Goal: Transaction & Acquisition: Purchase product/service

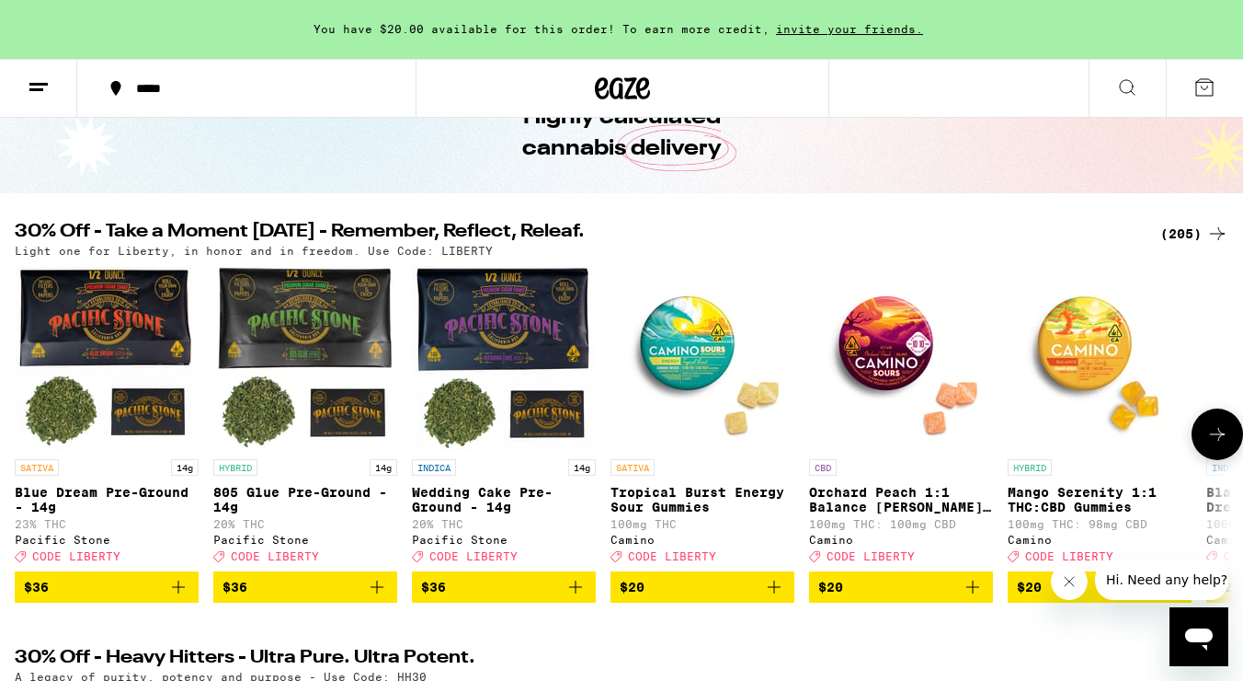
scroll to position [91, 0]
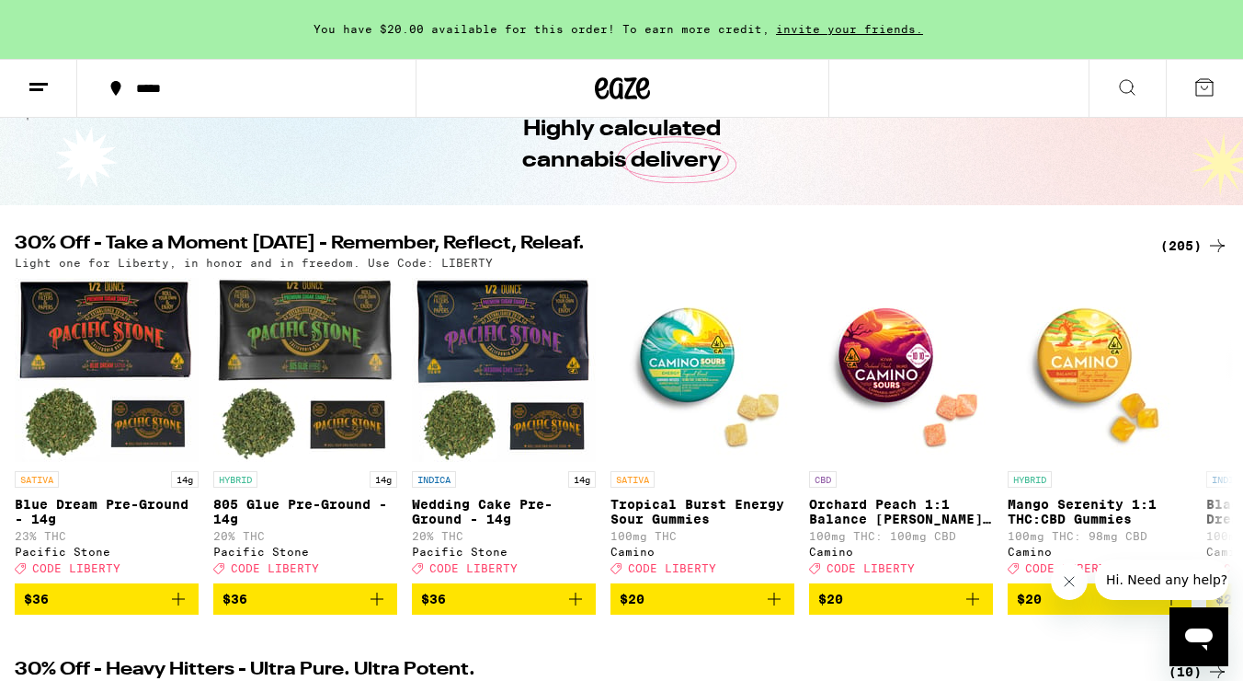
click at [1173, 245] on div "(205)" at bounding box center [1195, 246] width 68 height 22
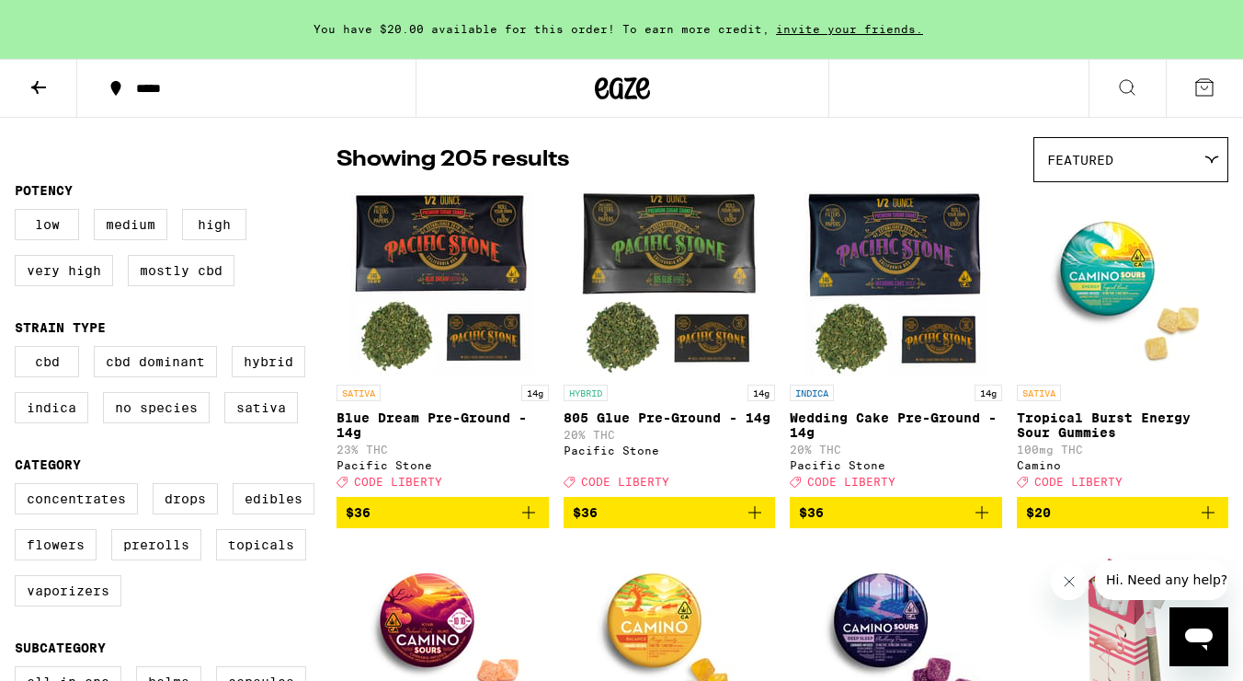
scroll to position [156, 0]
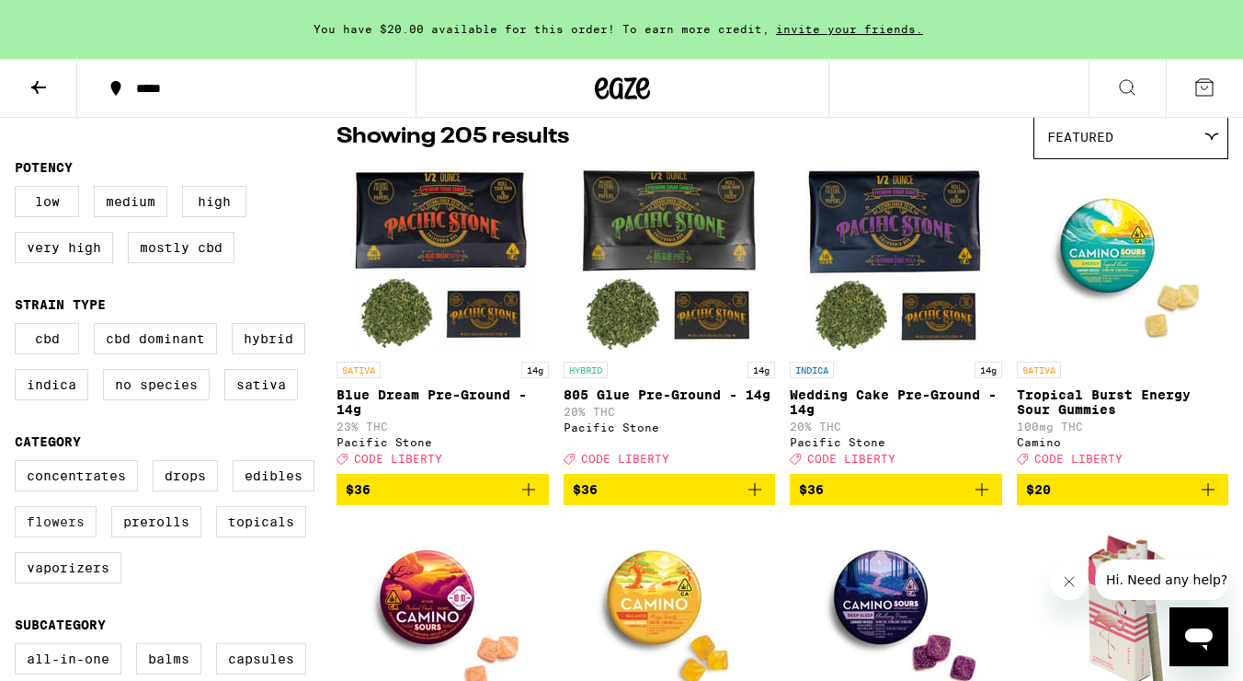
click at [73, 534] on label "Flowers" at bounding box center [56, 521] width 82 height 31
click at [19, 463] on input "Flowers" at bounding box center [18, 463] width 1 height 1
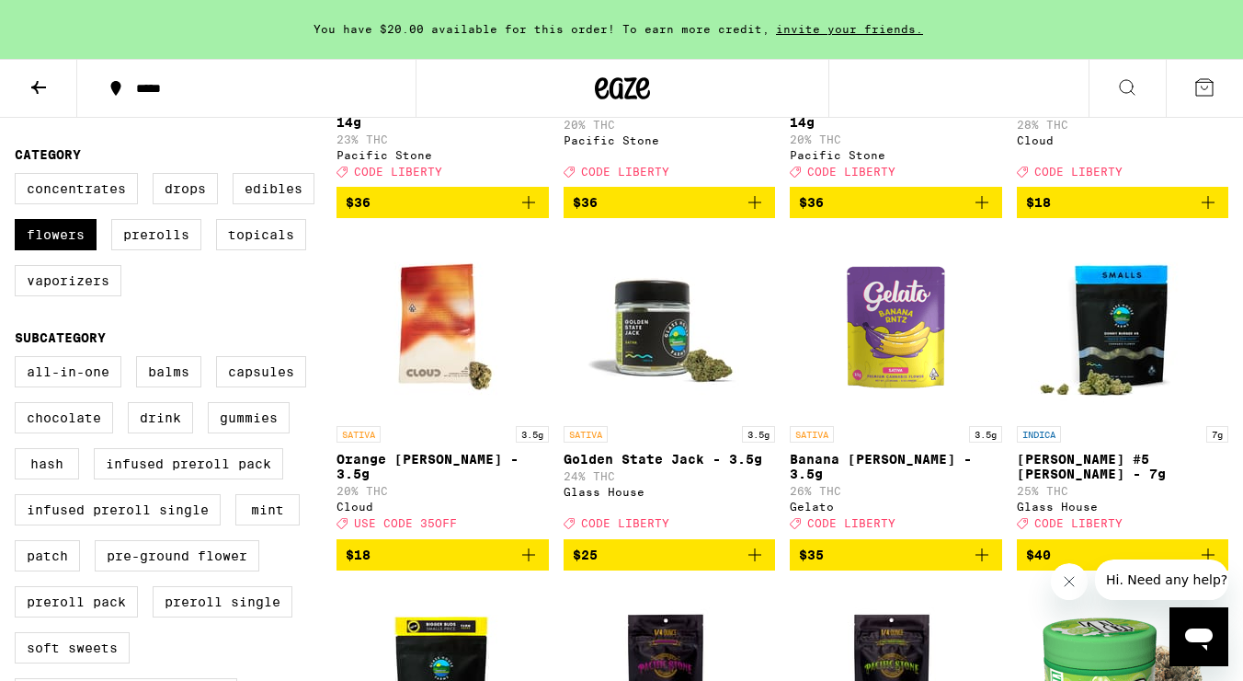
scroll to position [456, 0]
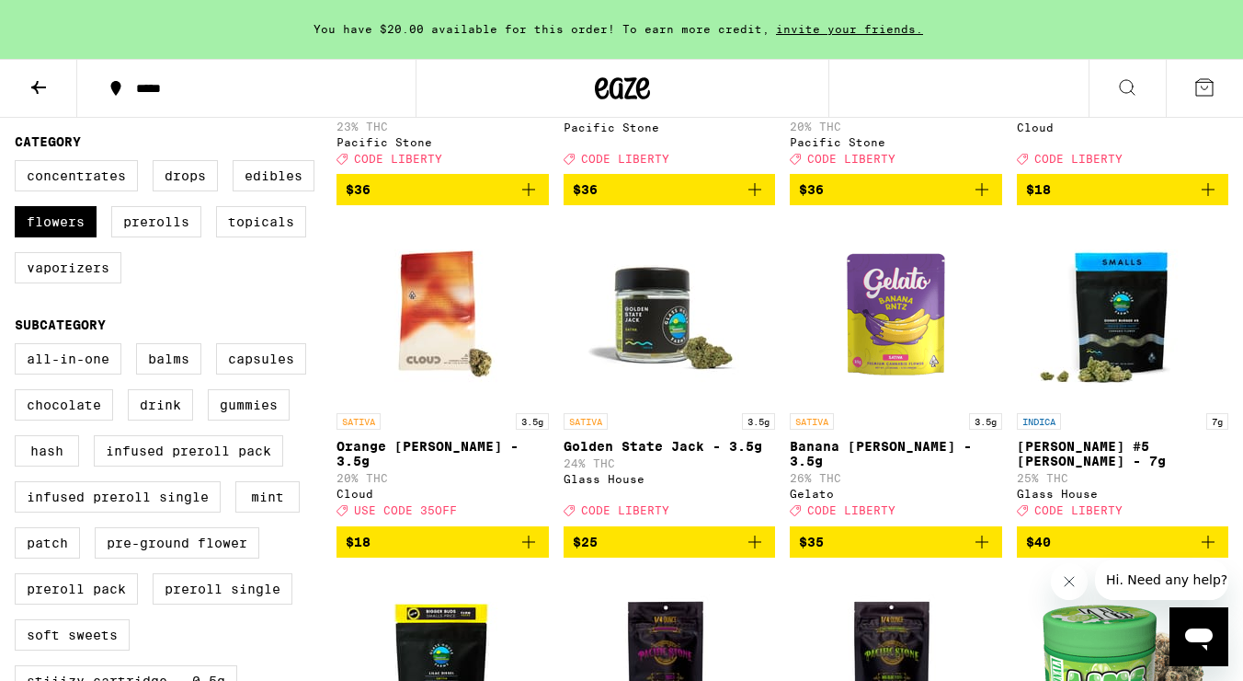
click at [908, 553] on span "$35" at bounding box center [896, 542] width 194 height 22
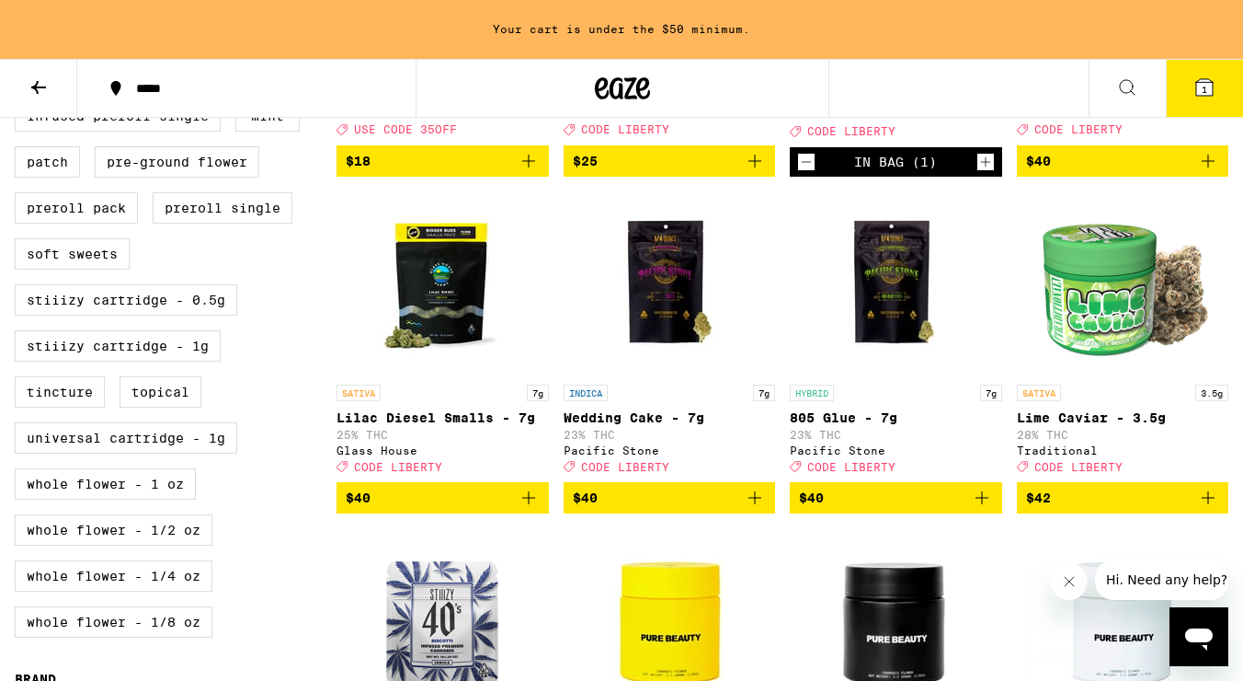
scroll to position [835, 0]
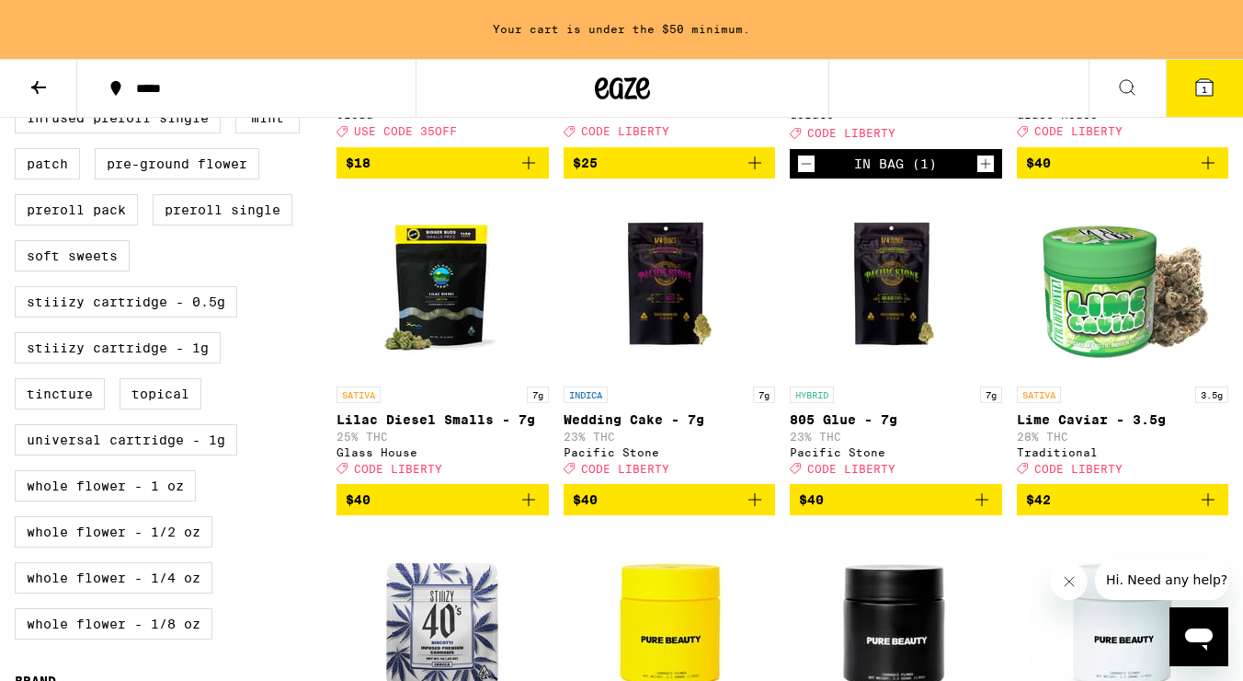
click at [443, 510] on span "$40" at bounding box center [443, 499] width 194 height 22
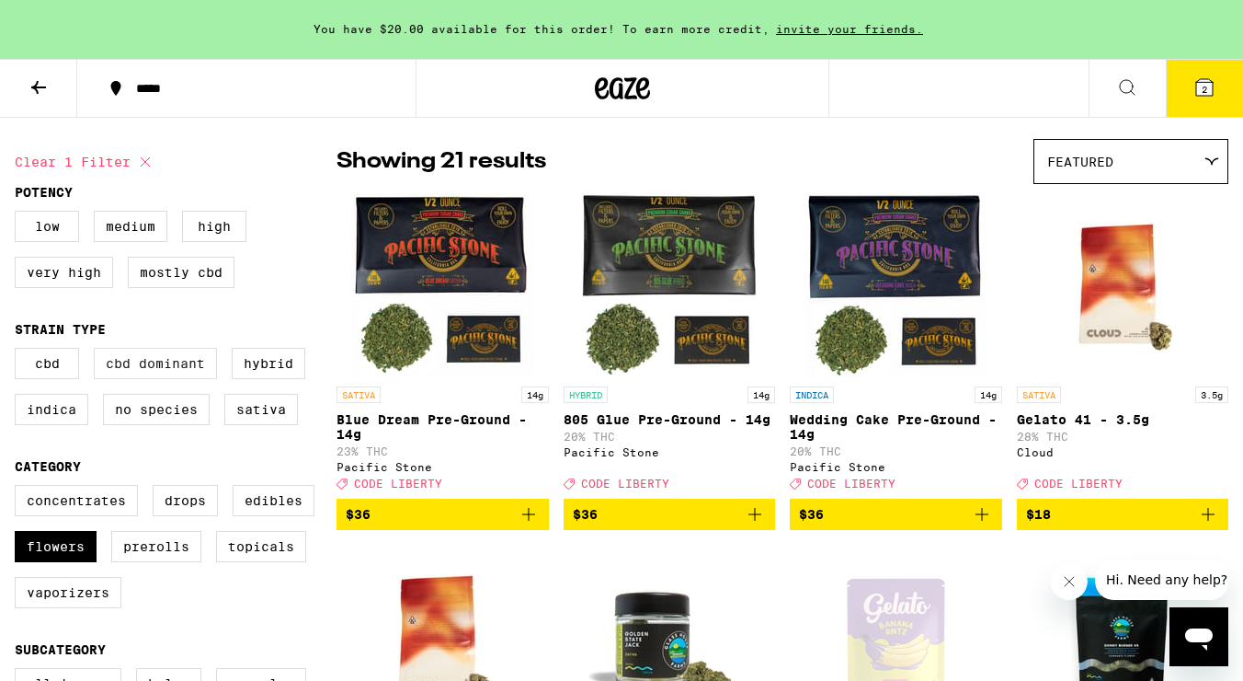
scroll to position [152, 0]
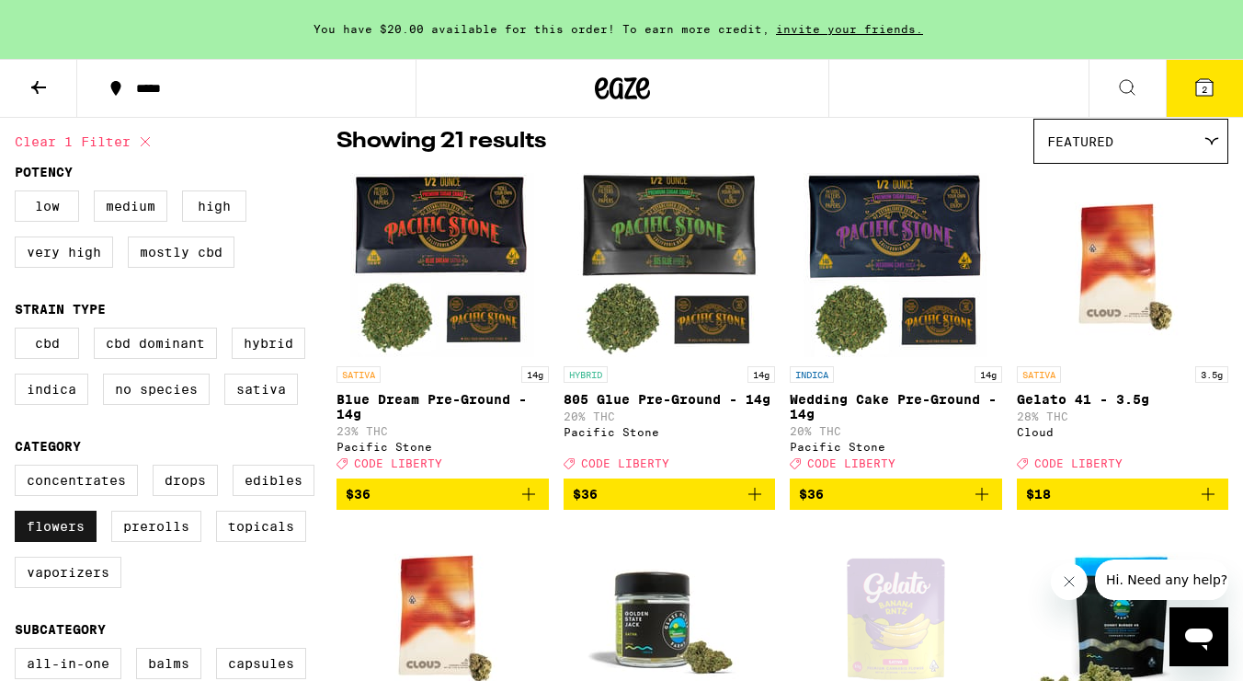
click at [74, 542] on label "Flowers" at bounding box center [56, 525] width 82 height 31
click at [19, 468] on input "Flowers" at bounding box center [18, 467] width 1 height 1
checkbox input "false"
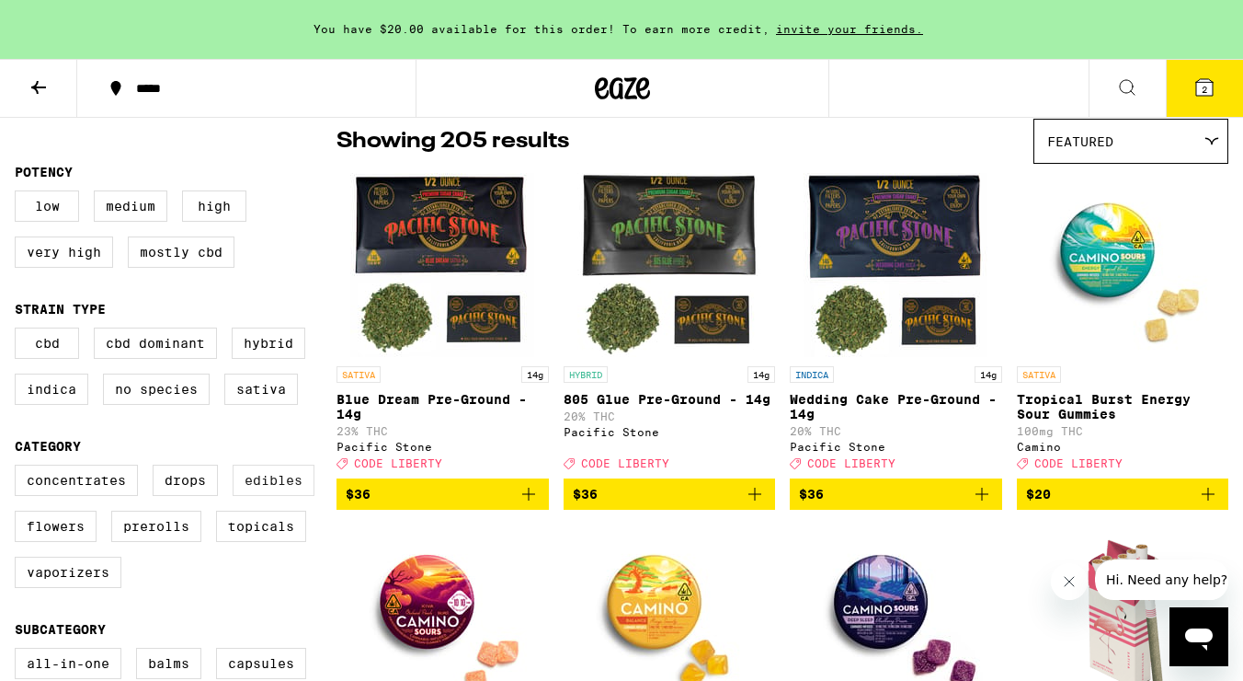
click at [285, 486] on label "Edibles" at bounding box center [274, 479] width 82 height 31
click at [19, 468] on input "Edibles" at bounding box center [18, 467] width 1 height 1
checkbox input "true"
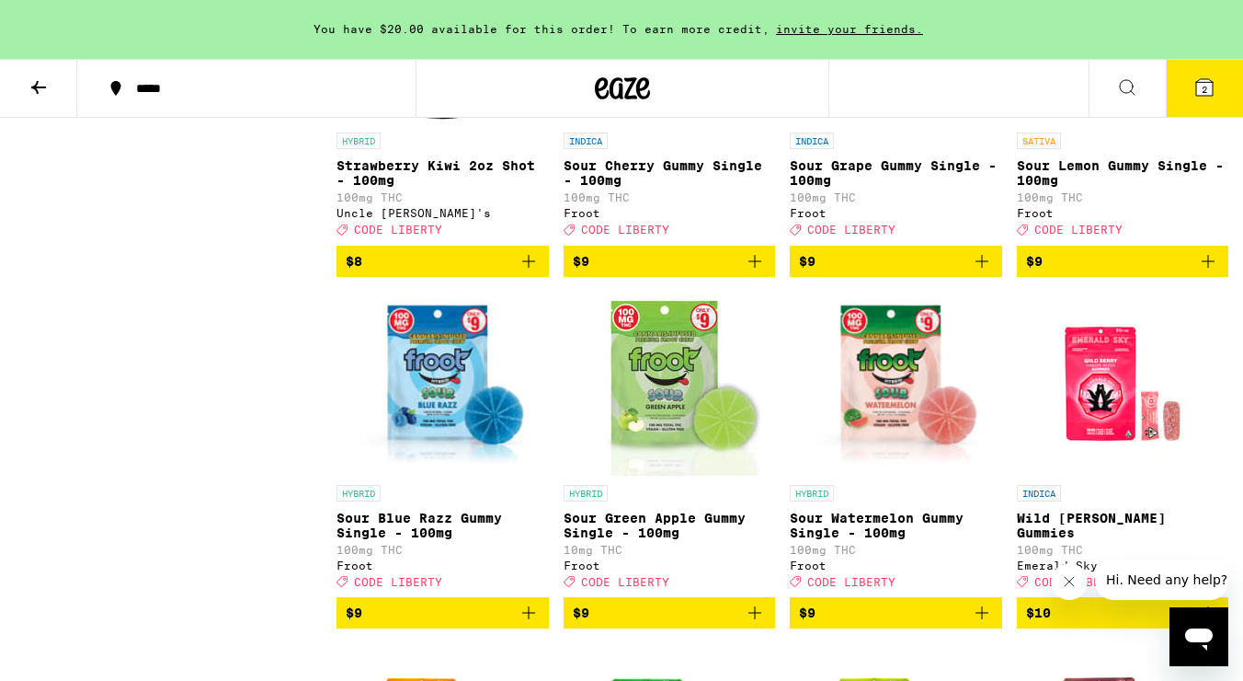
scroll to position [2270, 0]
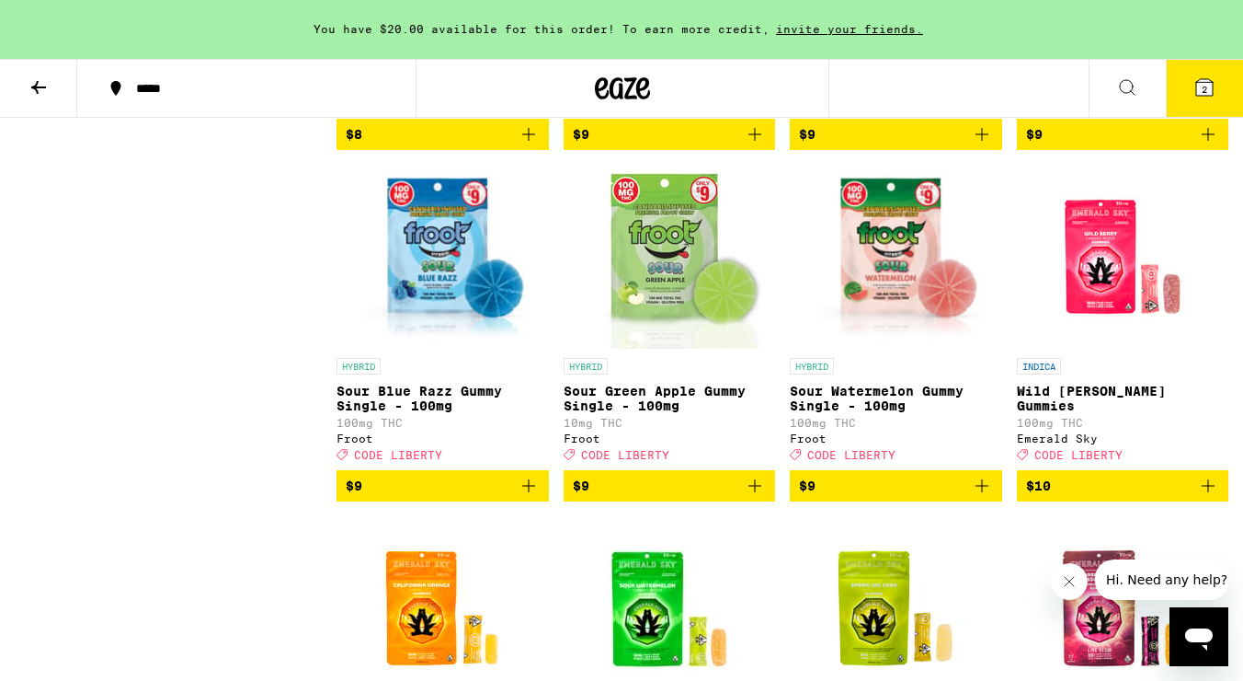
click at [503, 497] on span "$9" at bounding box center [443, 486] width 194 height 22
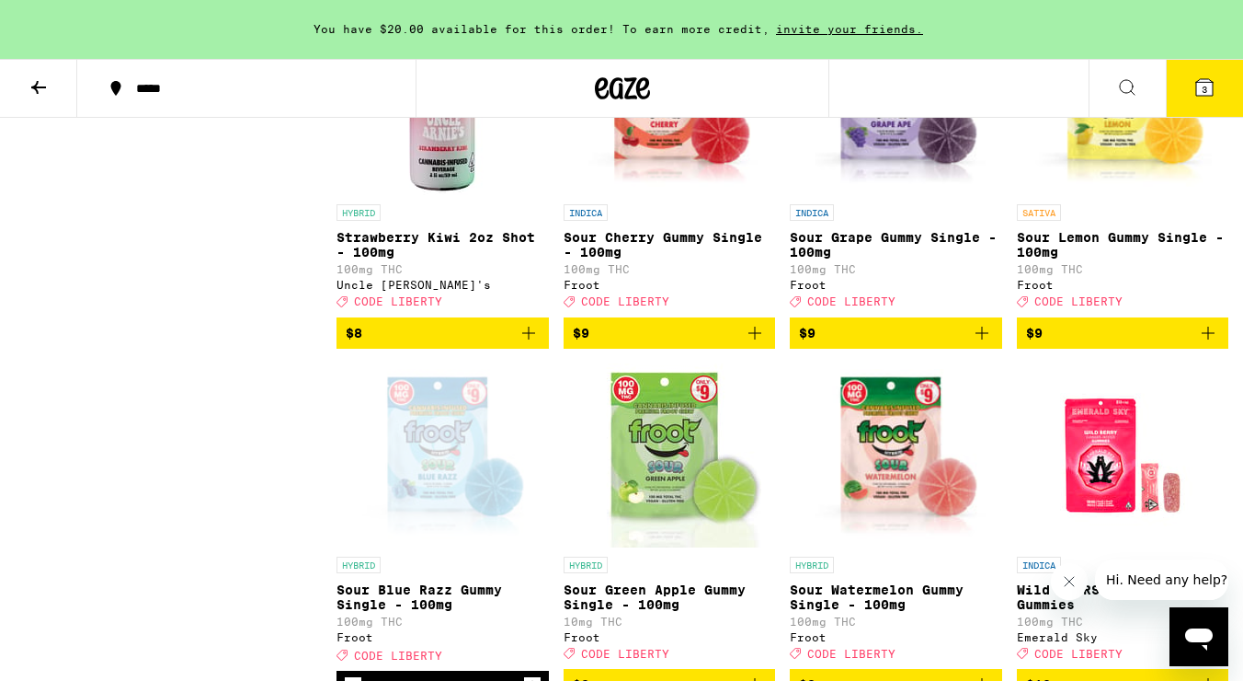
scroll to position [2063, 0]
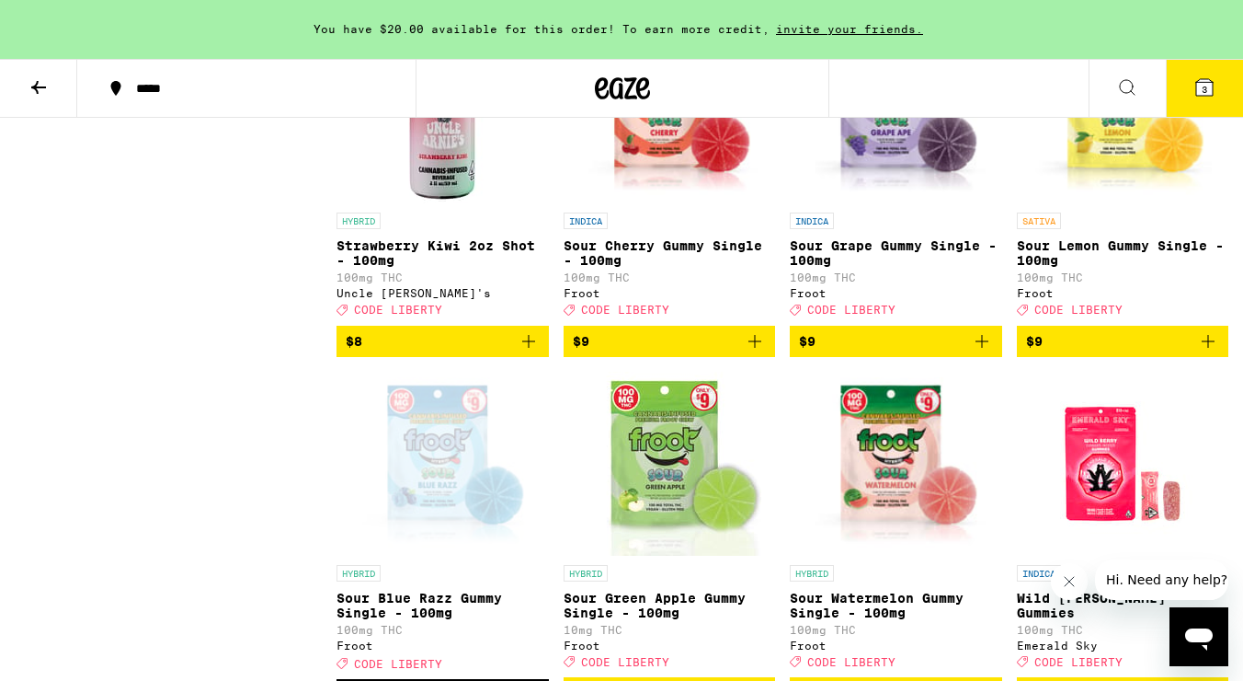
click at [1124, 352] on span "$9" at bounding box center [1123, 341] width 194 height 22
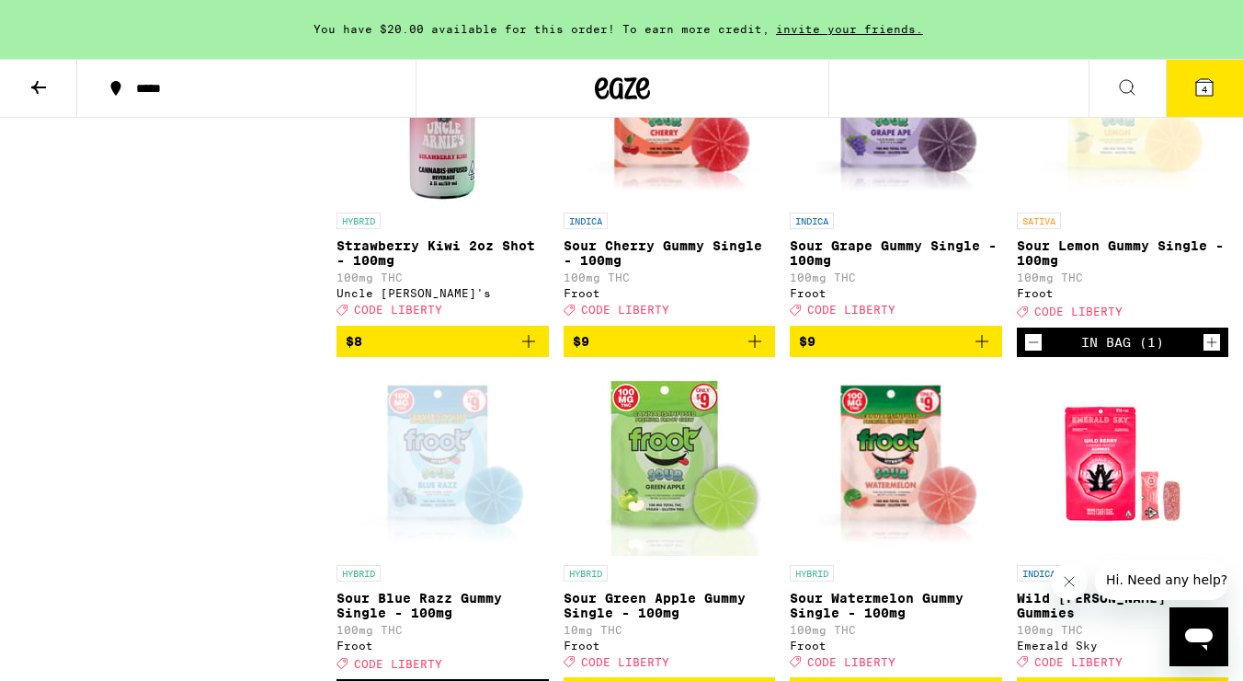
click at [1191, 87] on button "4" at bounding box center [1204, 88] width 77 height 57
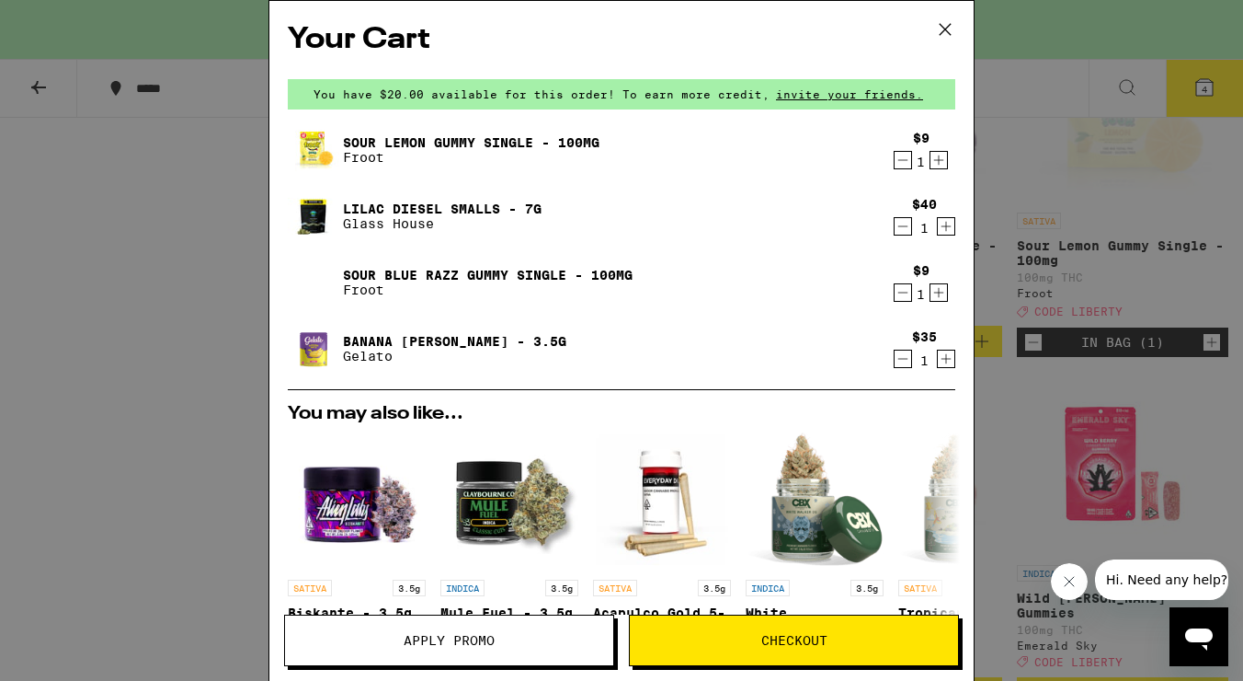
click at [473, 655] on button "Apply Promo" at bounding box center [449, 639] width 330 height 51
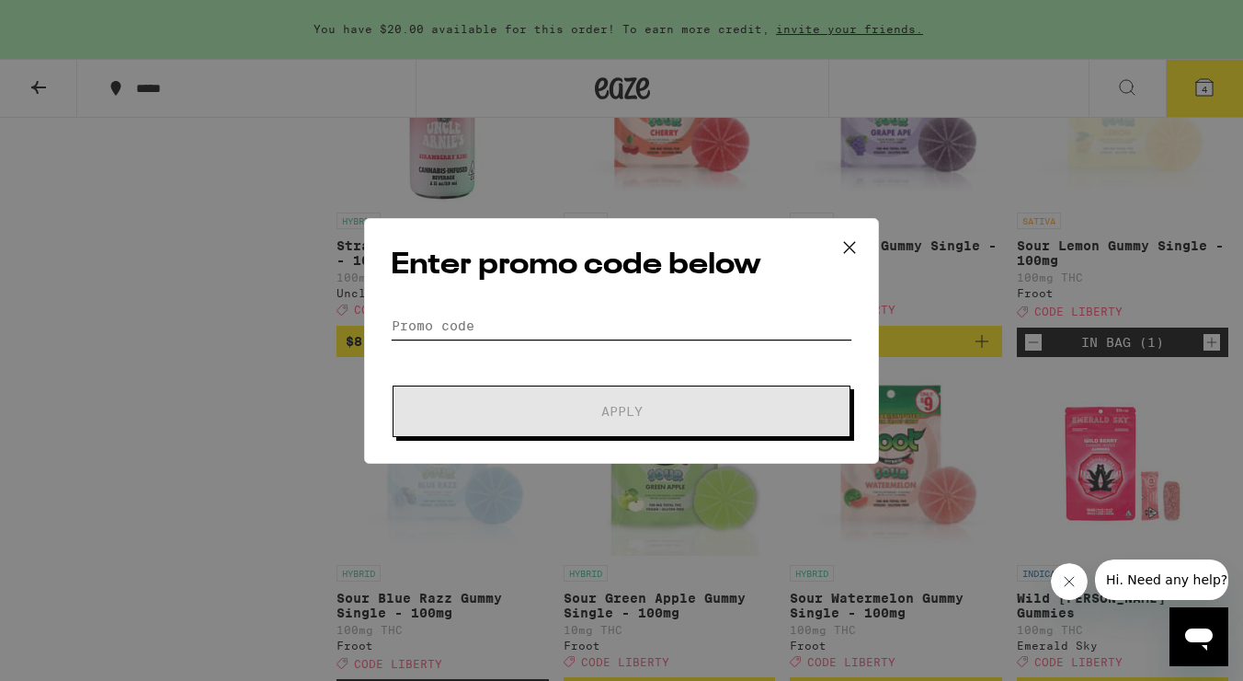
click at [449, 331] on input "Promo Code" at bounding box center [622, 326] width 462 height 28
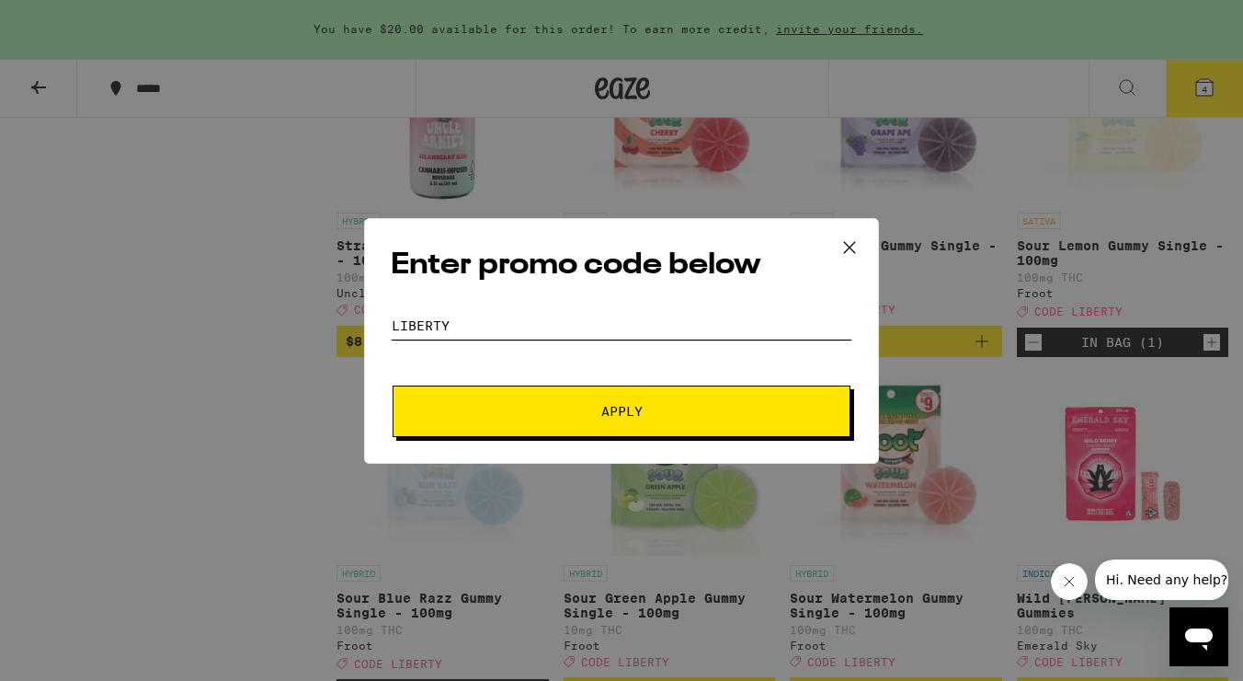
type input "liberty"
click at [536, 404] on button "Apply" at bounding box center [622, 410] width 458 height 51
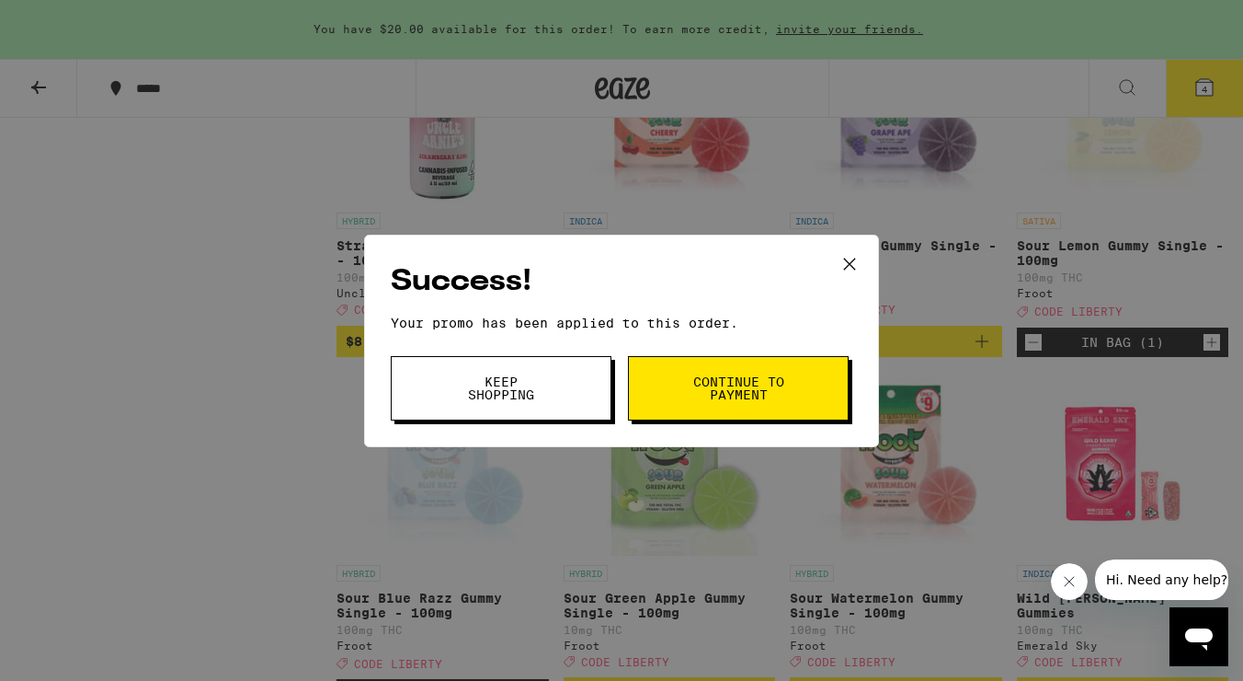
click at [663, 395] on button "Continue to payment" at bounding box center [738, 388] width 221 height 64
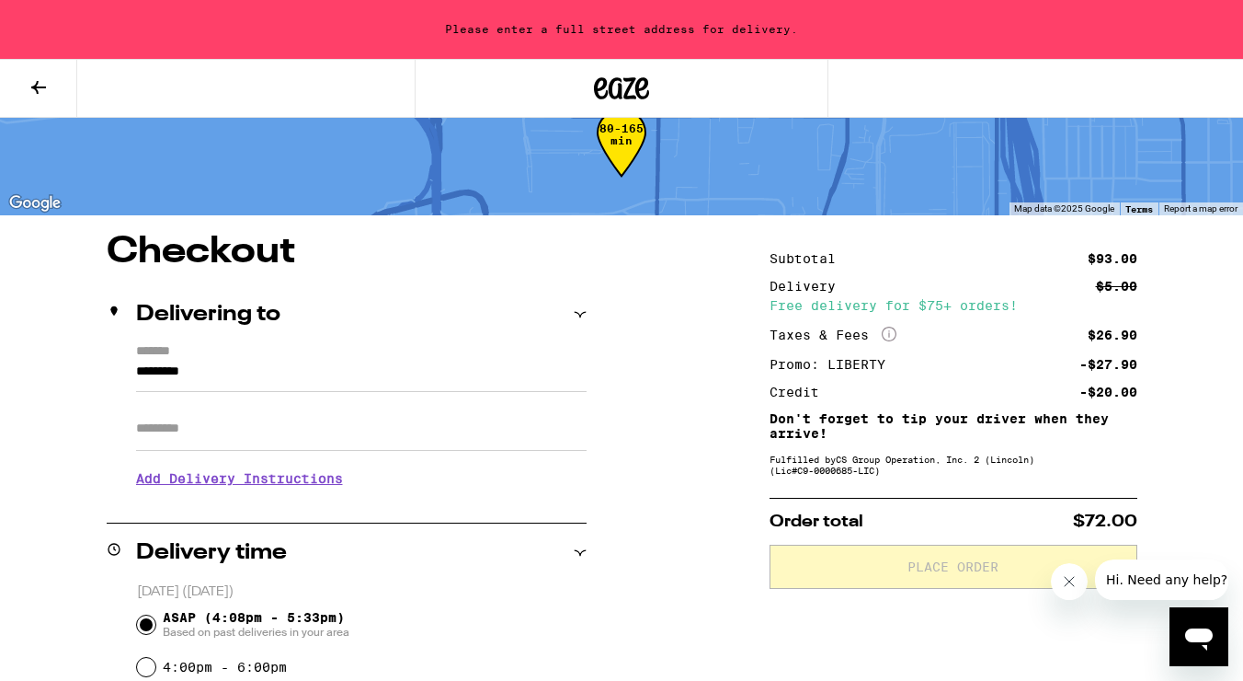
scroll to position [53, 0]
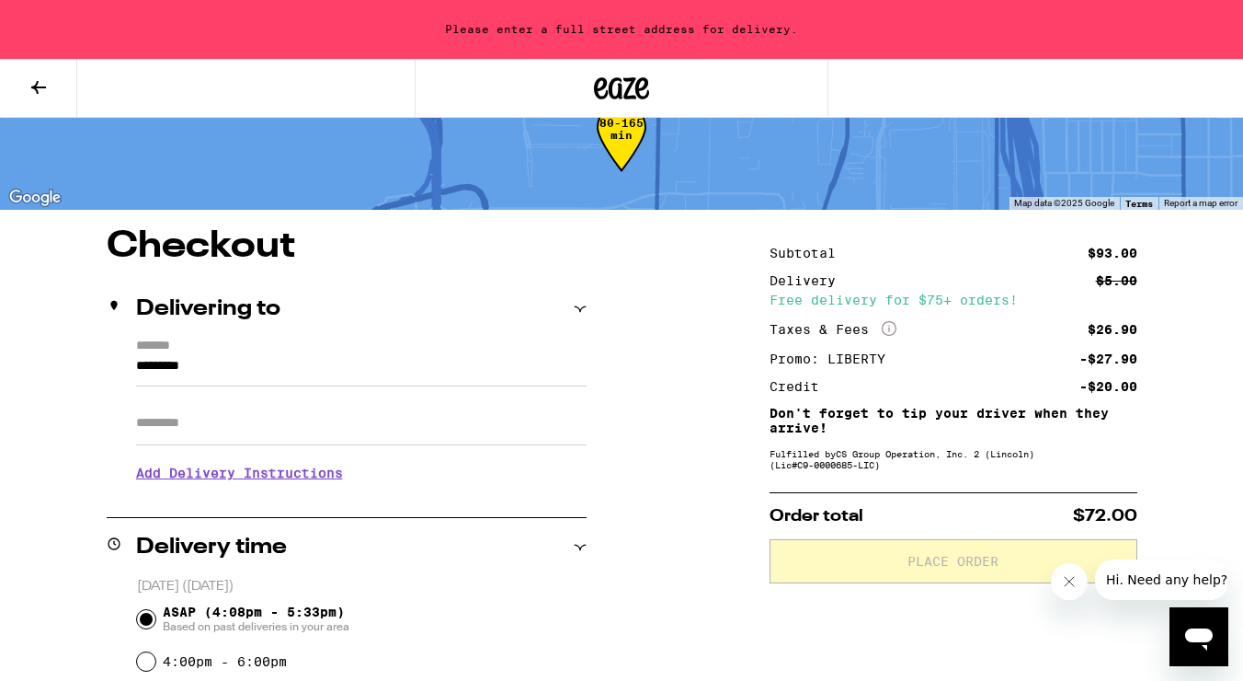
click at [305, 380] on input "*********" at bounding box center [361, 370] width 451 height 31
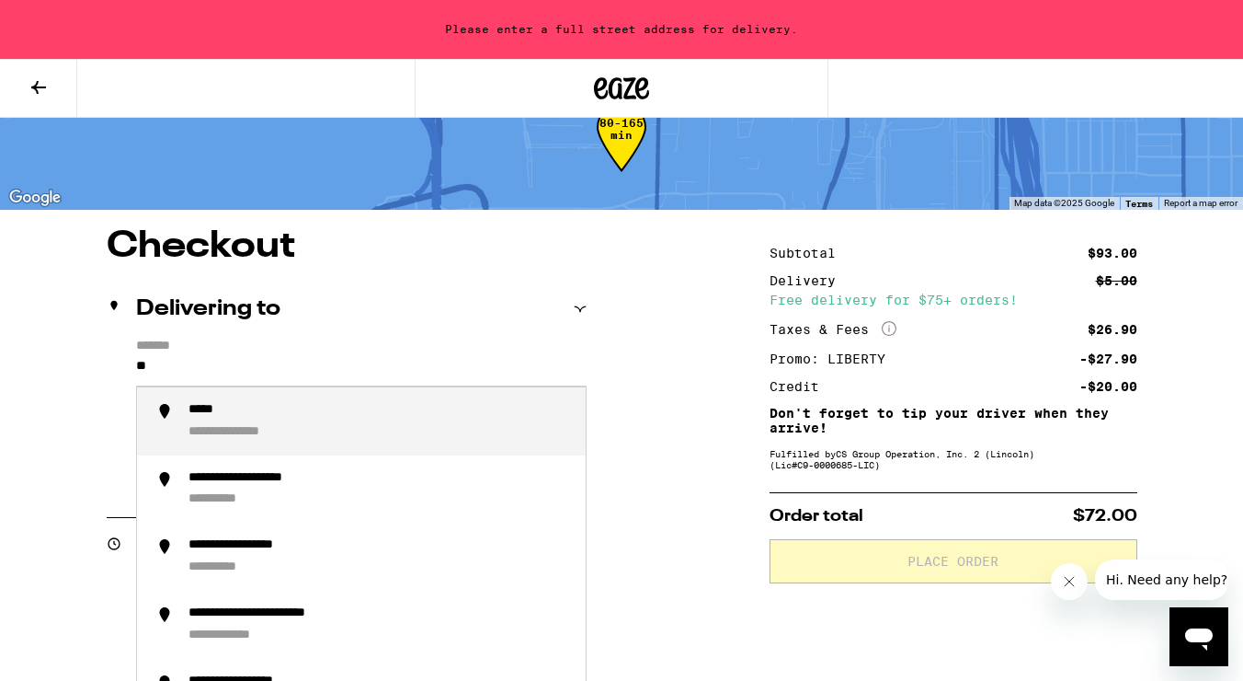
type input "*"
type input "**"
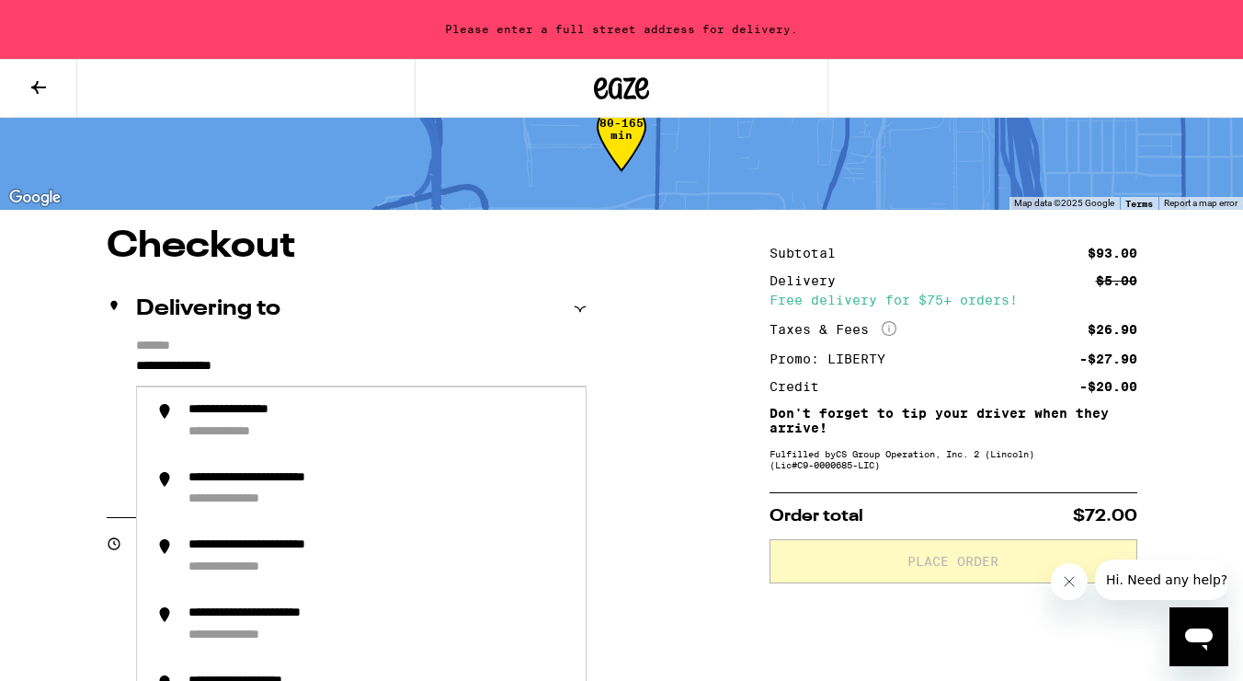
click at [340, 378] on input "**********" at bounding box center [361, 370] width 451 height 31
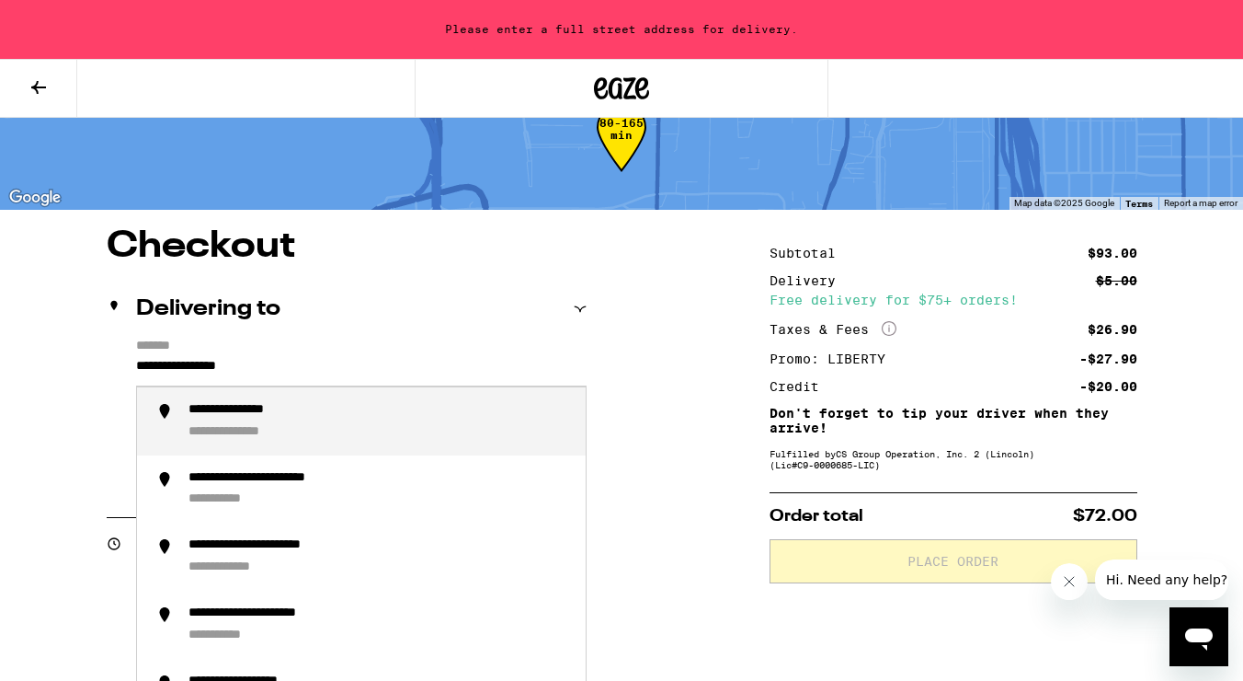
click at [312, 418] on div "**********" at bounding box center [255, 410] width 133 height 17
type input "**********"
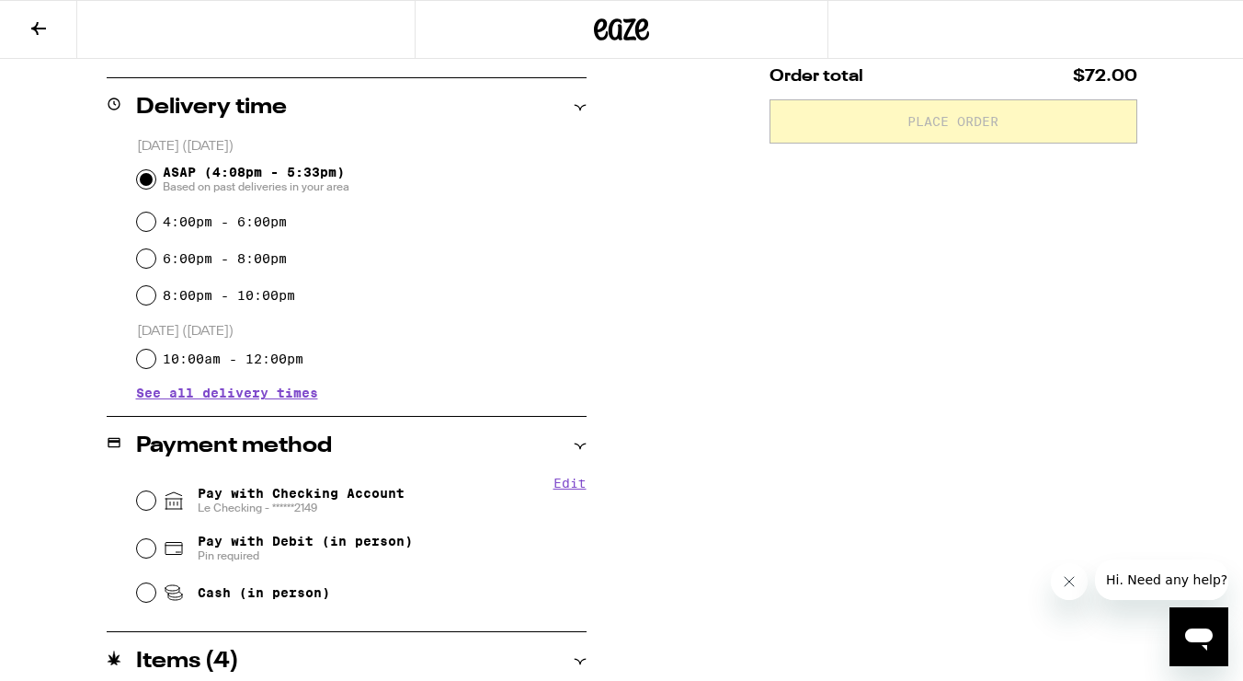
scroll to position [452, 0]
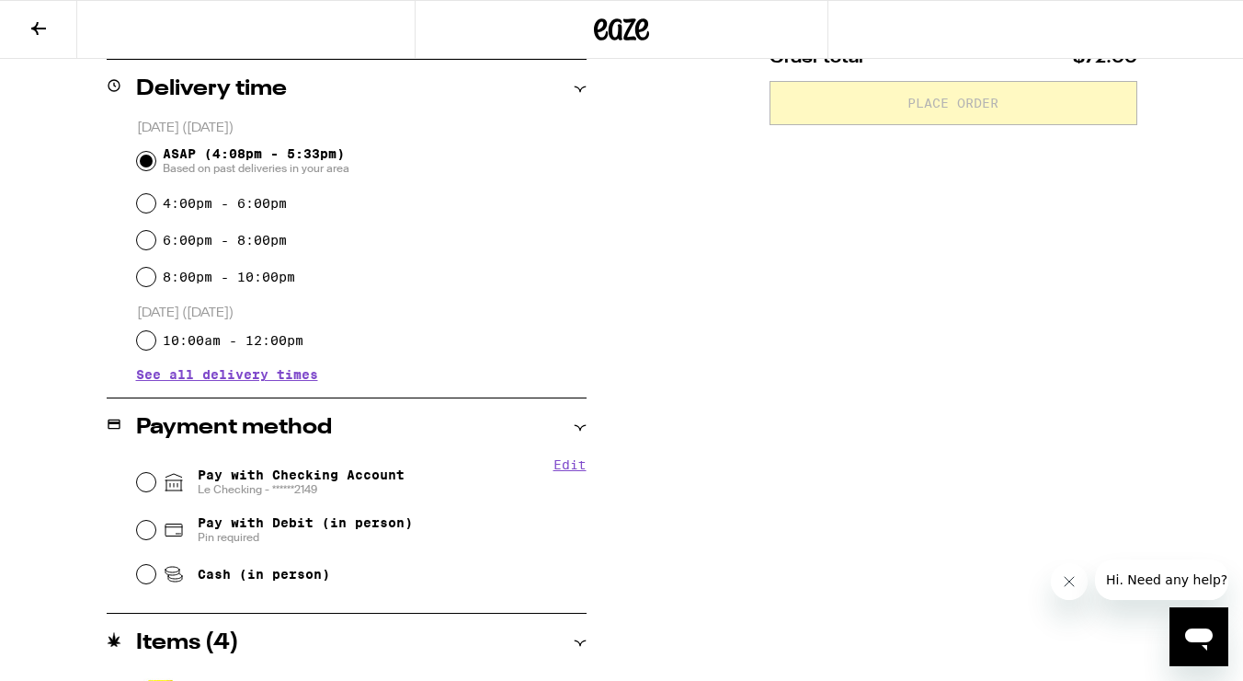
click at [137, 470] on div "Pay with Checking Account Le Checking - ******2149" at bounding box center [362, 482] width 450 height 48
click at [146, 484] on input "Pay with Checking Account Le Checking - ******2149" at bounding box center [146, 482] width 18 height 18
radio input "true"
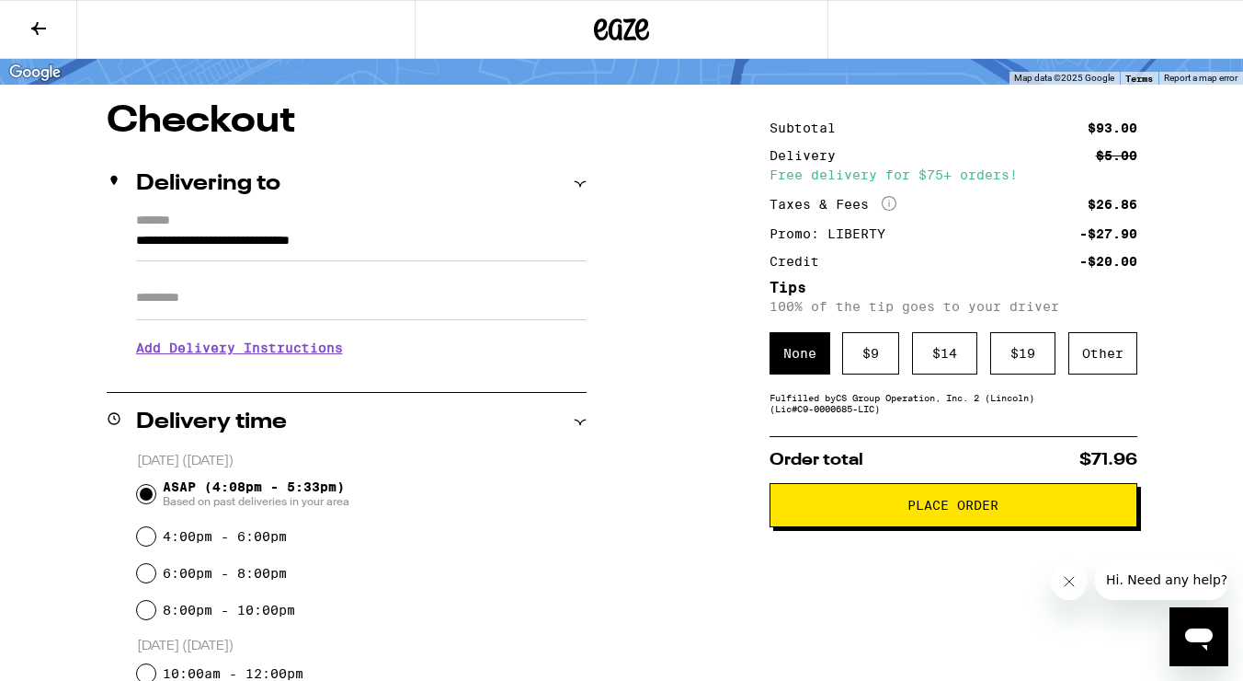
scroll to position [120, 0]
click at [1105, 351] on div "Other" at bounding box center [1103, 353] width 69 height 42
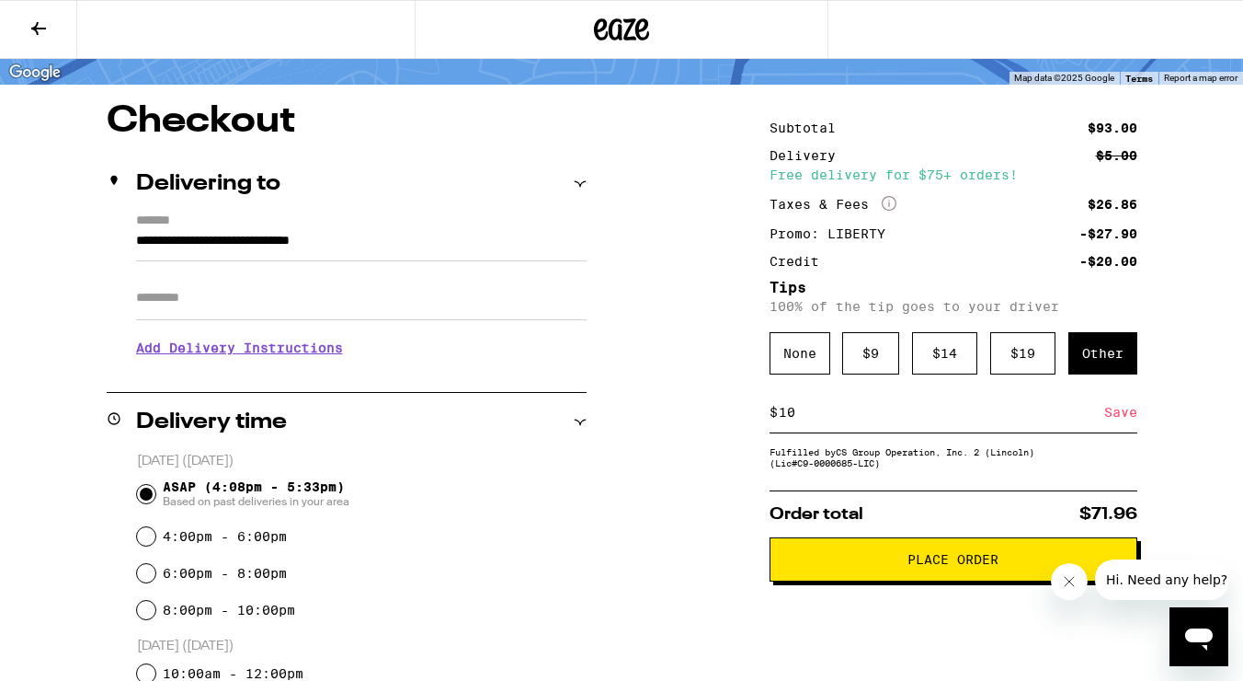
type input "10"
click at [947, 566] on span "Place Order" at bounding box center [953, 559] width 91 height 13
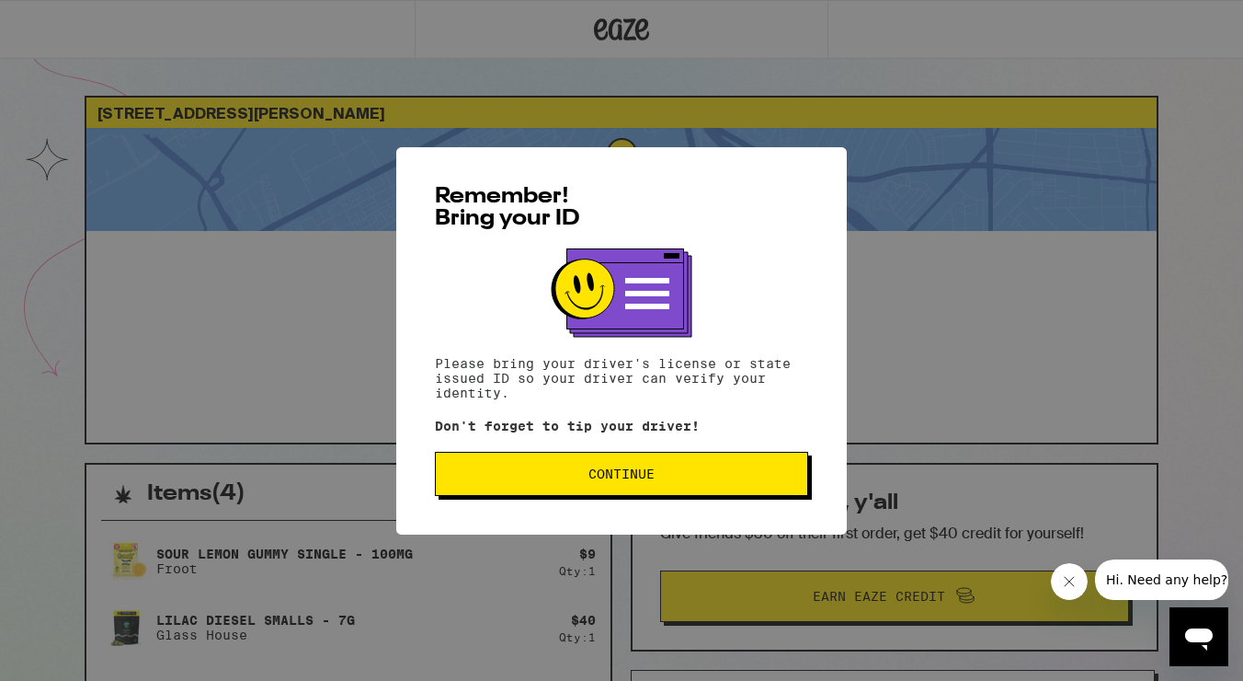
click at [644, 477] on span "Continue" at bounding box center [622, 473] width 66 height 13
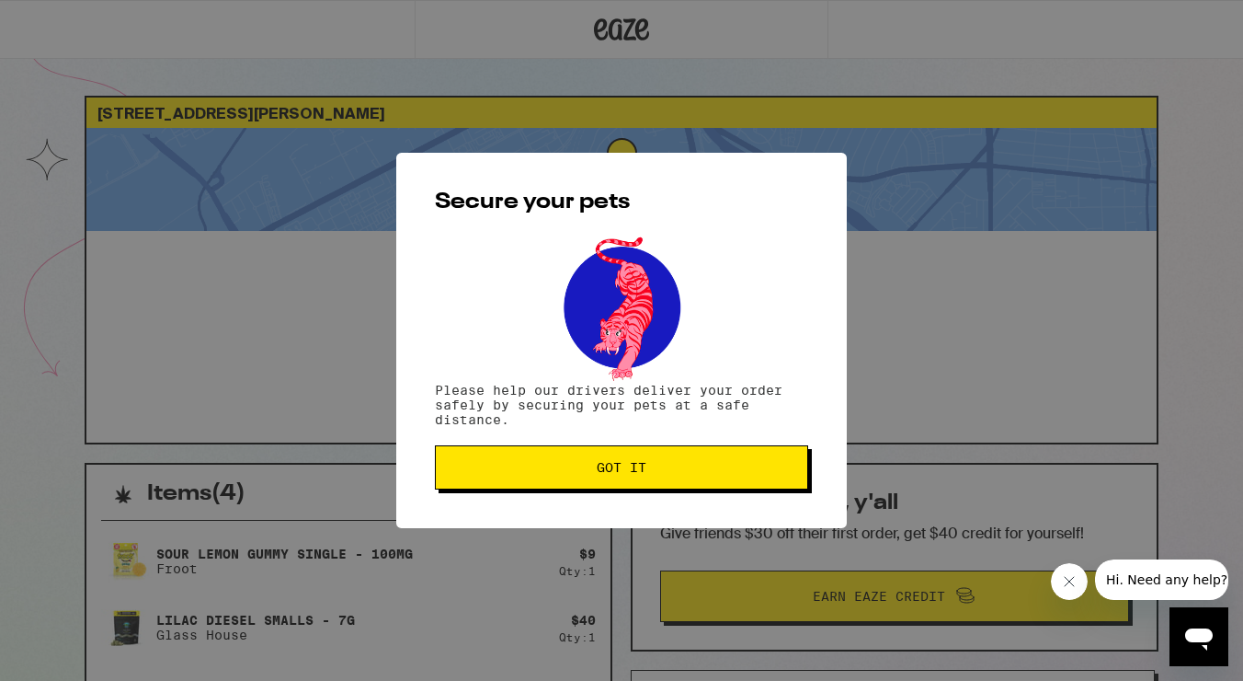
click at [668, 467] on span "Got it" at bounding box center [622, 467] width 342 height 13
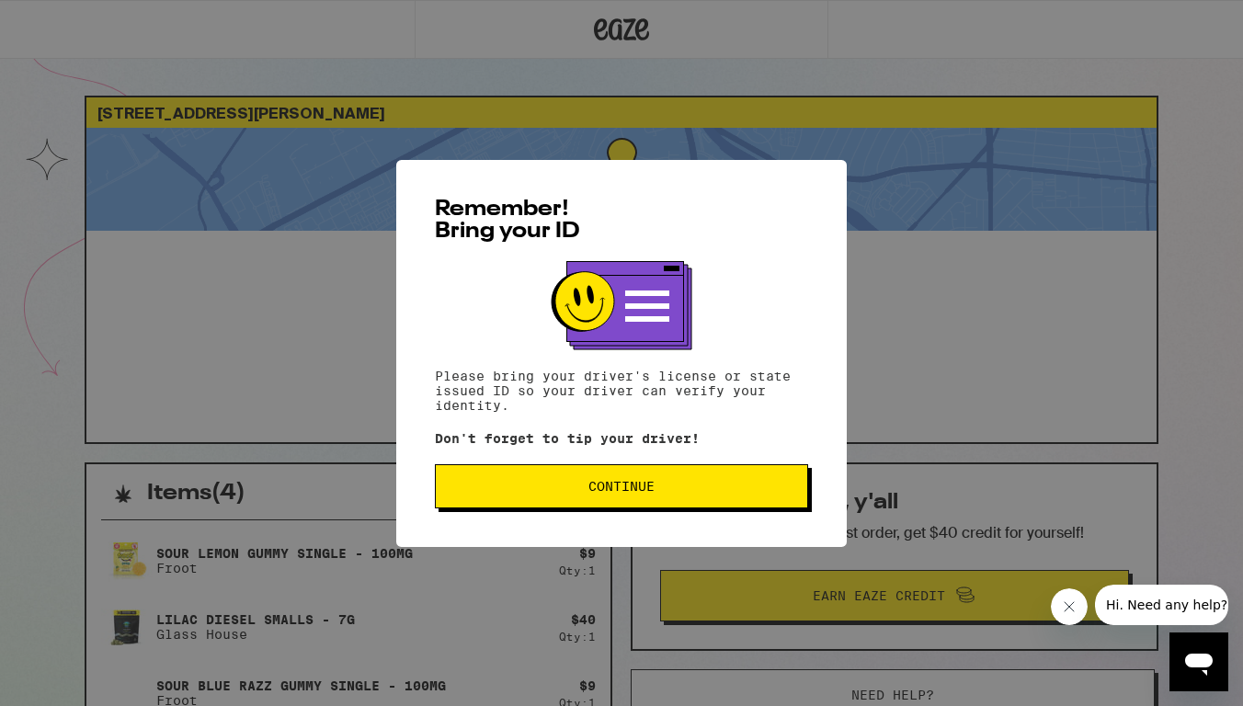
click at [632, 507] on button "Continue" at bounding box center [621, 486] width 373 height 44
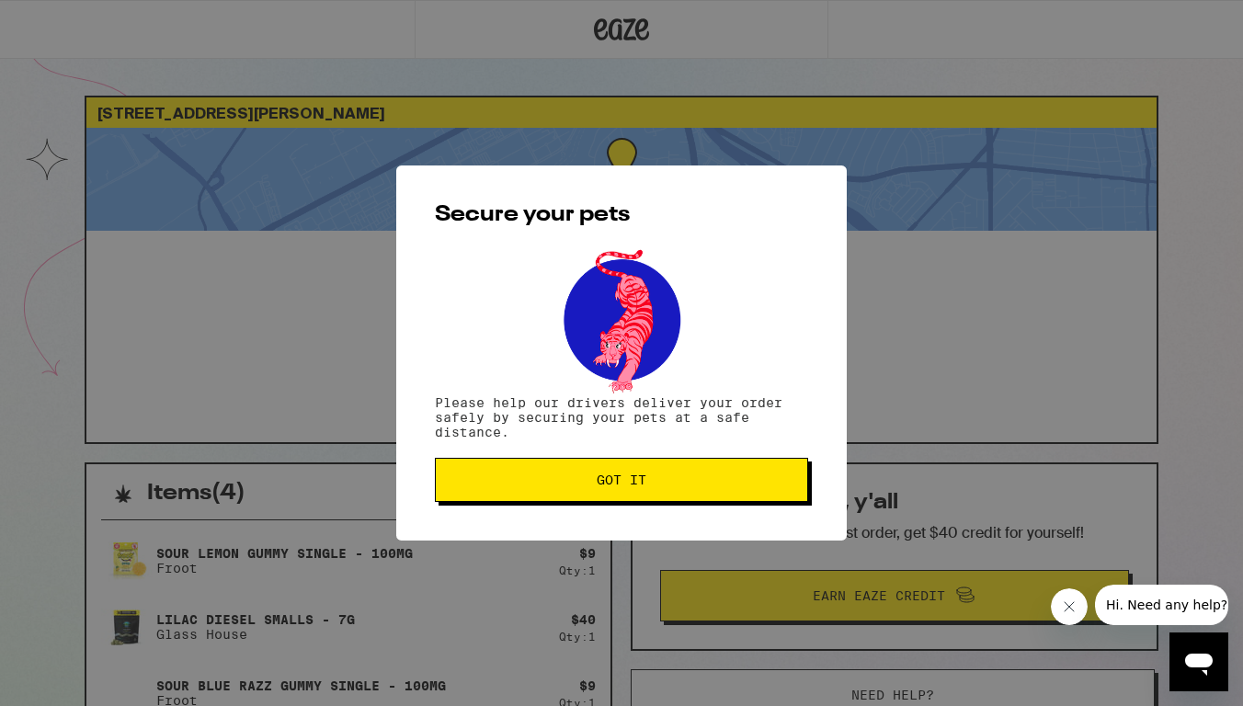
click at [572, 486] on span "Got it" at bounding box center [622, 480] width 342 height 13
